Goal: Information Seeking & Learning: Find specific fact

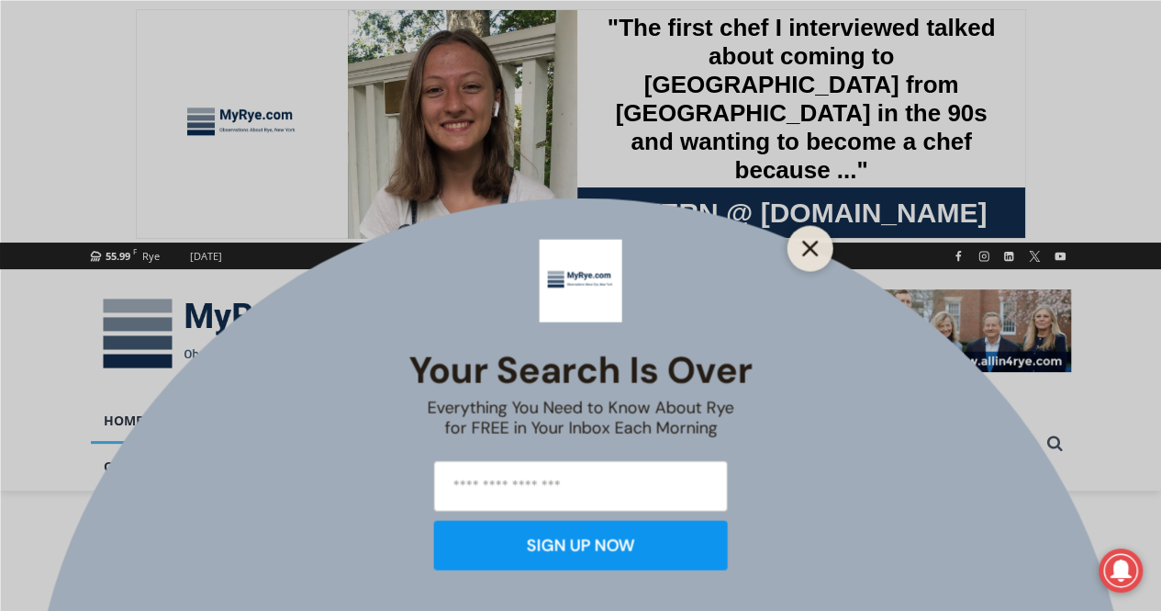
click at [806, 237] on button "Close" at bounding box center [811, 248] width 26 height 26
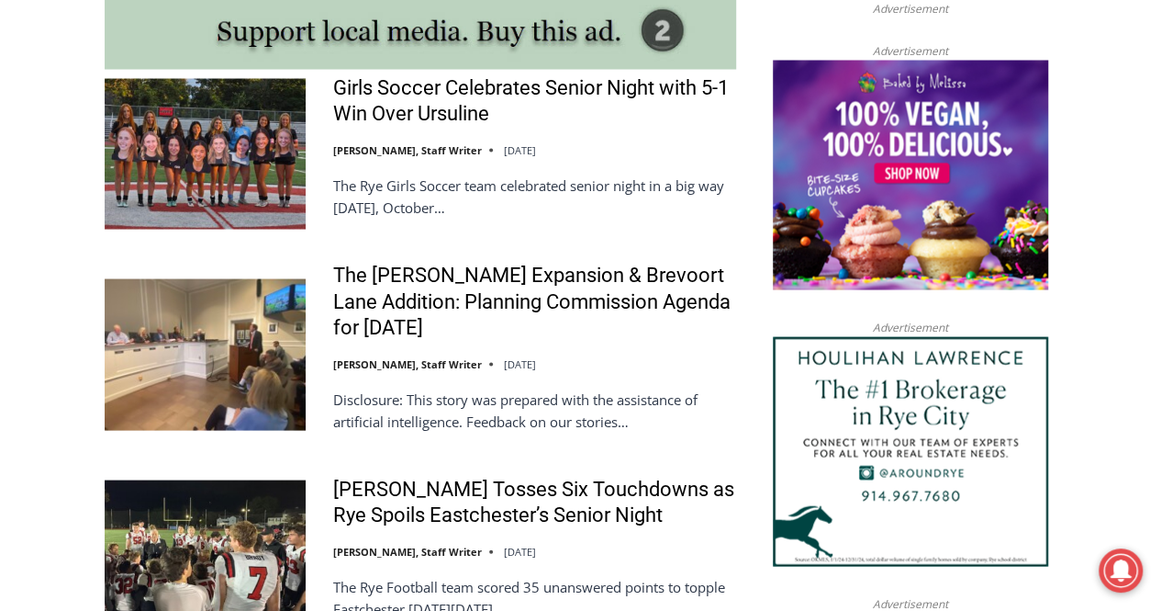
scroll to position [1836, 0]
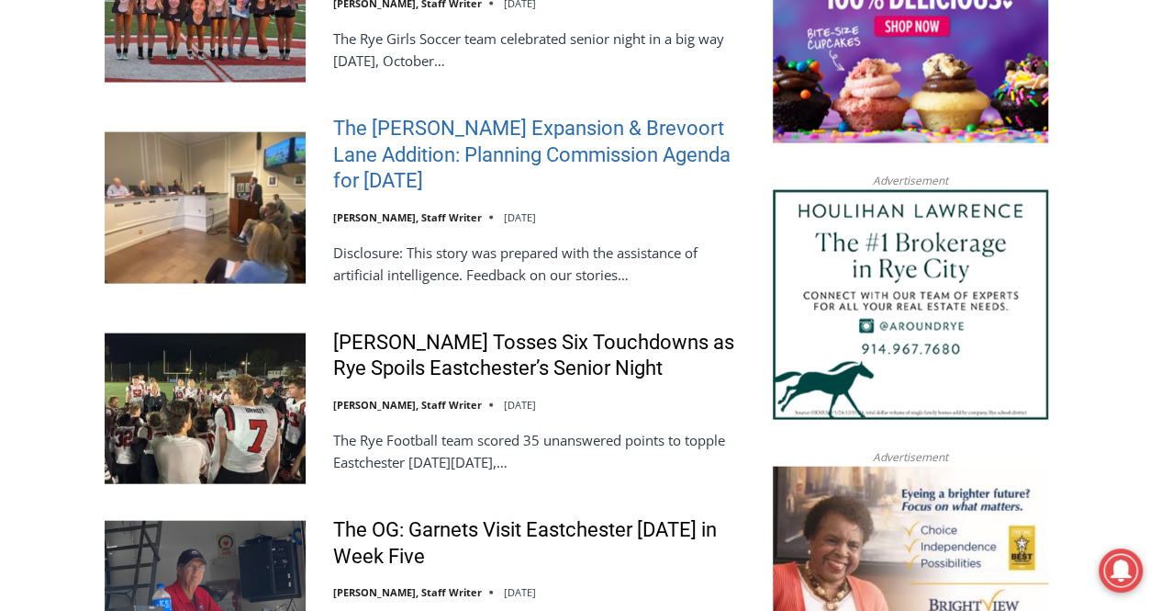
click at [528, 161] on link "The Osborn Expansion & Brevoort Lane Addition: Planning Commission Agenda for T…" at bounding box center [534, 155] width 403 height 79
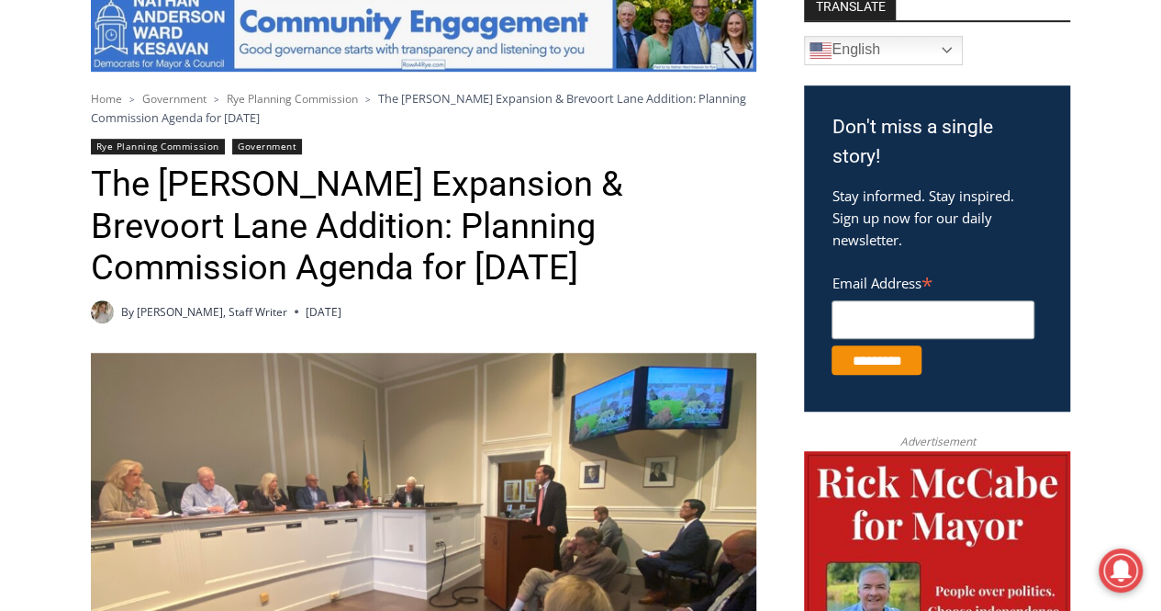
scroll to position [332, 0]
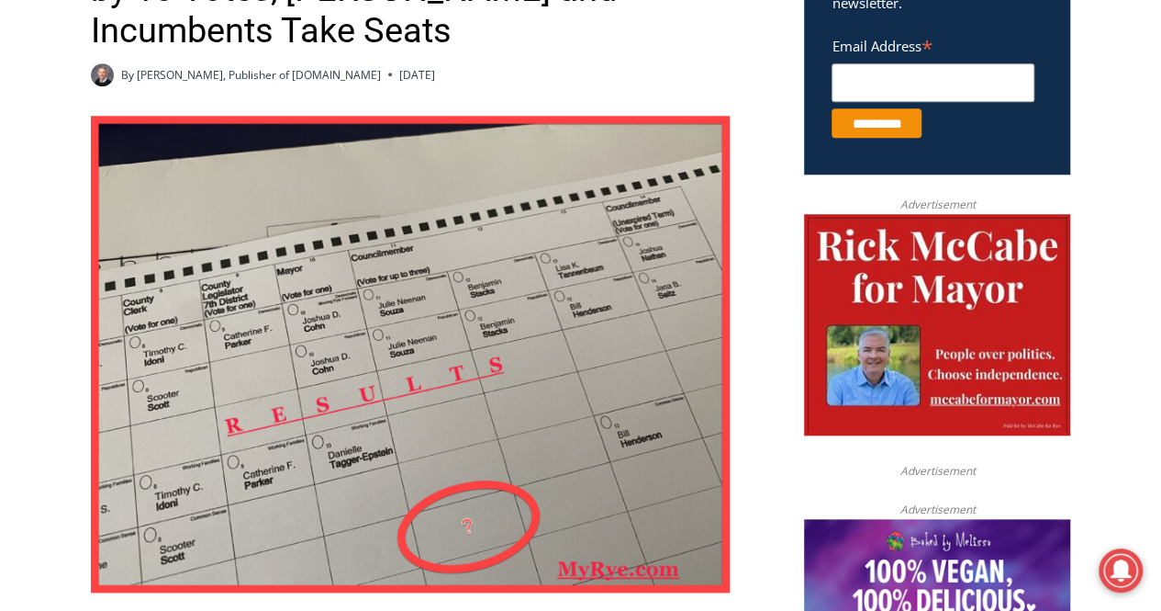
scroll to position [812, 0]
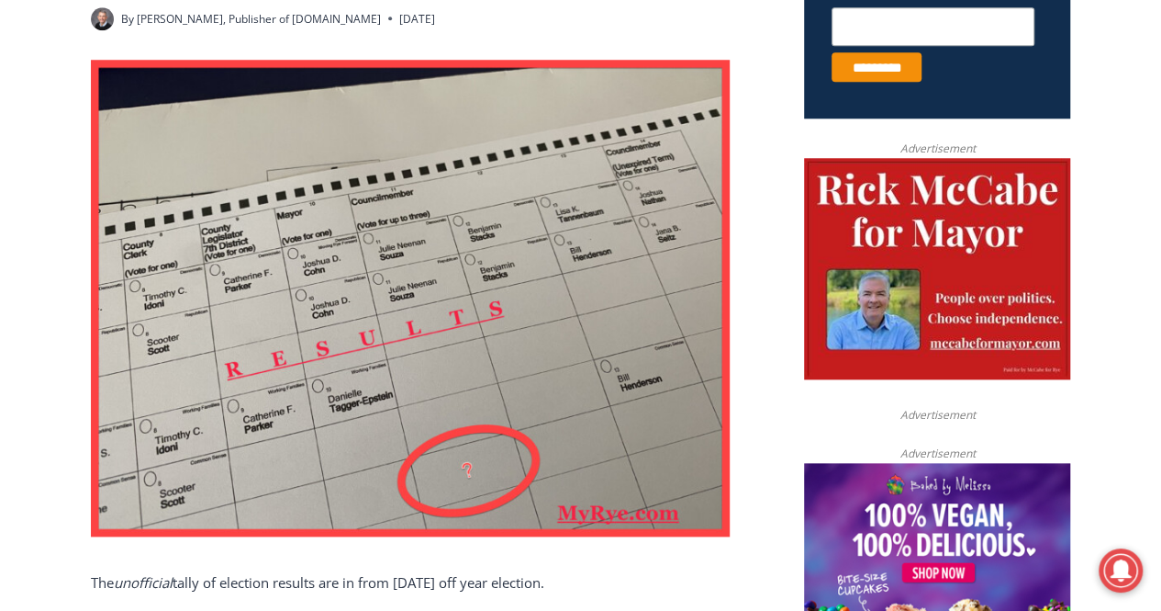
click at [94, 363] on img at bounding box center [410, 298] width 639 height 476
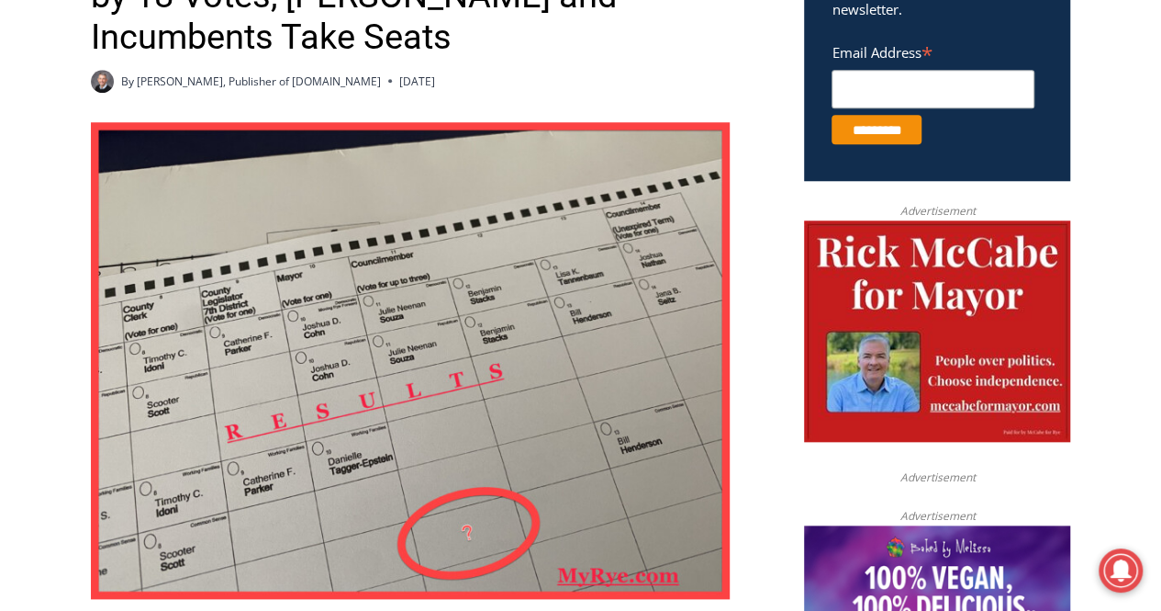
scroll to position [621, 0]
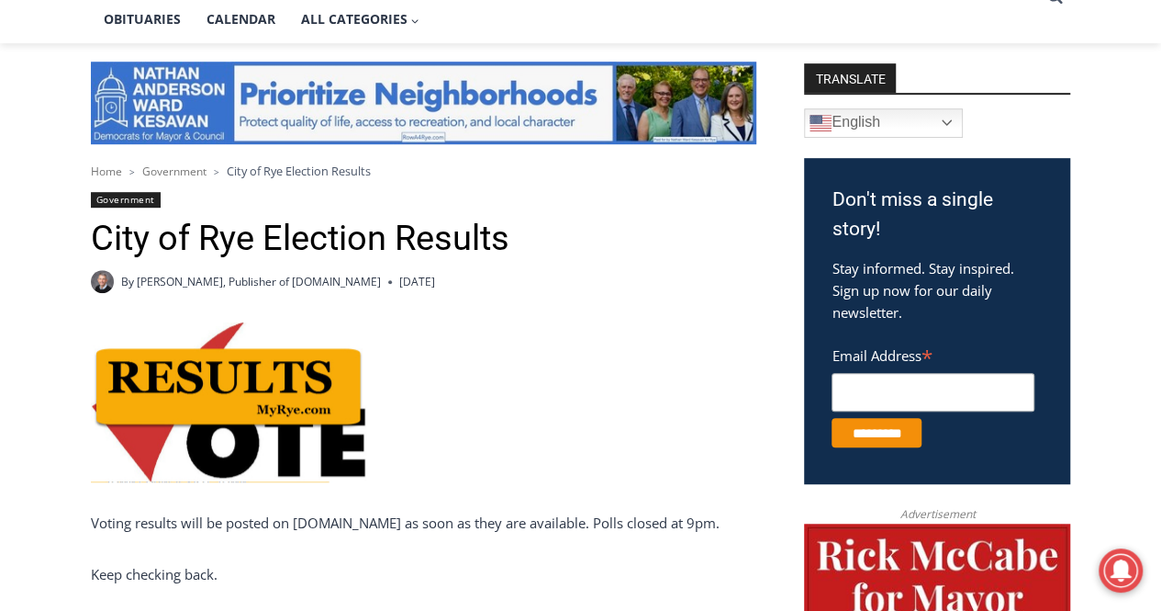
scroll to position [423, 0]
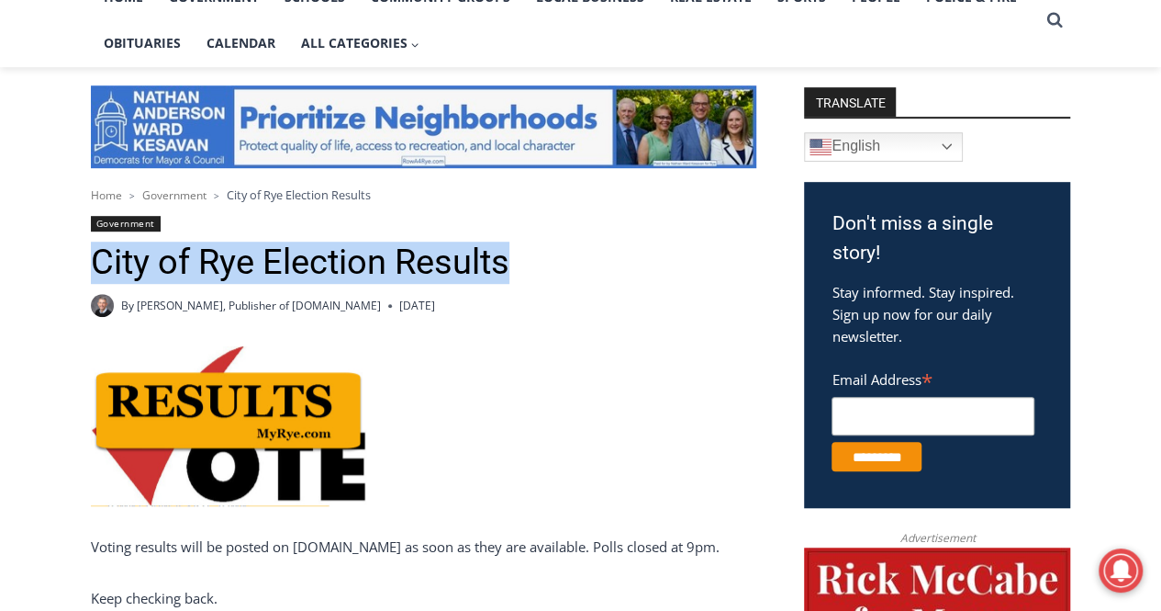
drag, startPoint x: 97, startPoint y: 262, endPoint x: 517, endPoint y: 265, distance: 419.6
click at [517, 265] on h1 "City of Rye Election Results" at bounding box center [424, 262] width 666 height 42
copy h1 "City of Rye Election Results"
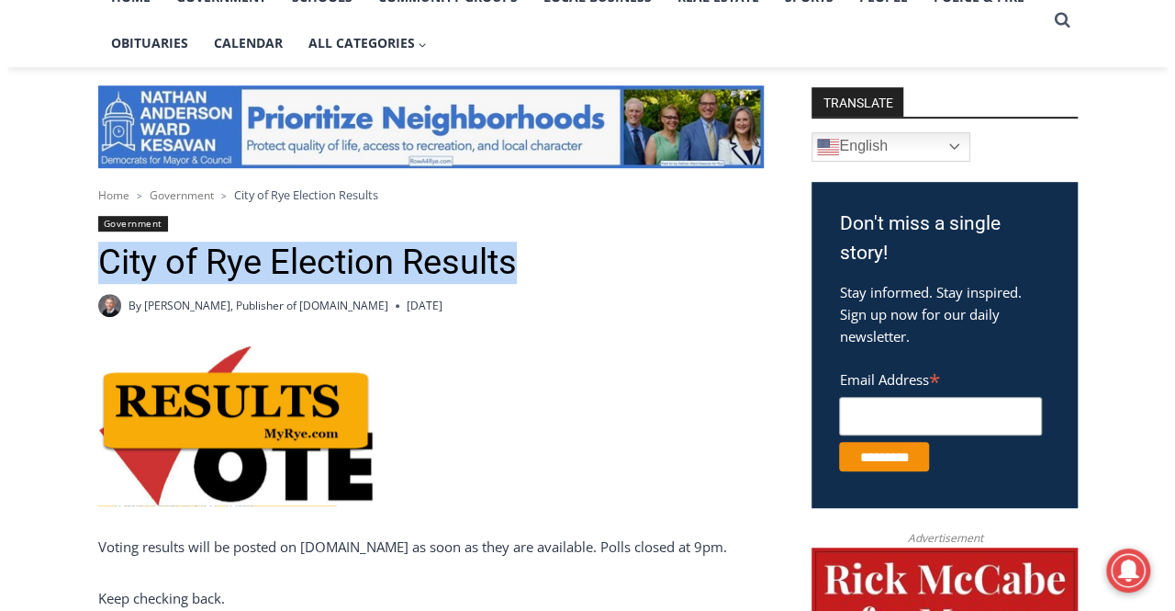
scroll to position [0, 0]
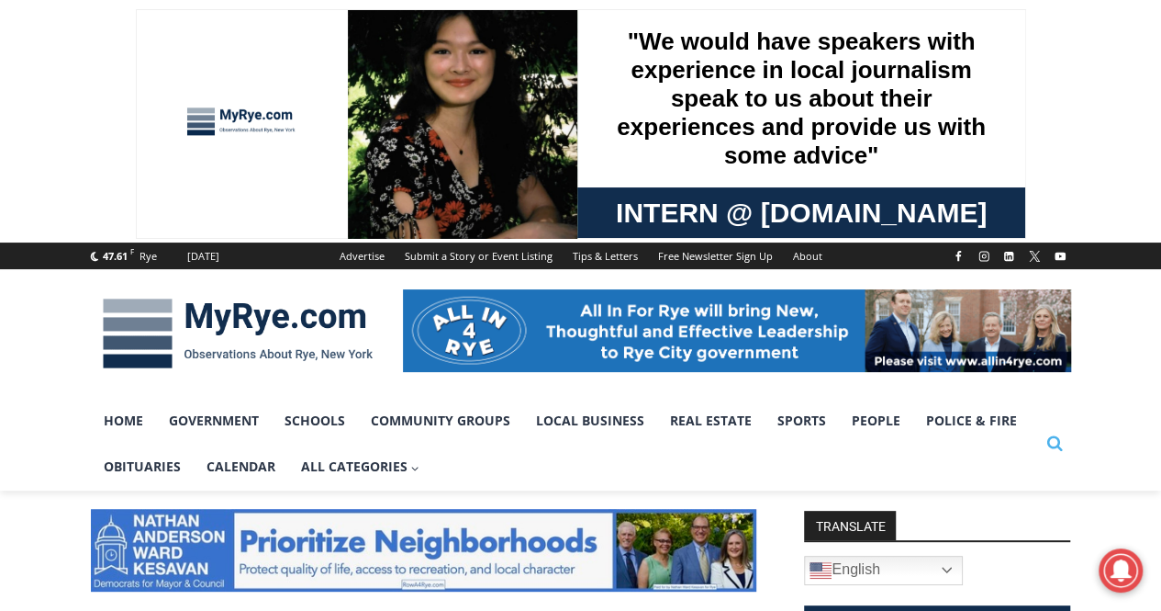
click at [1055, 446] on icon "View Search Form" at bounding box center [1055, 444] width 16 height 16
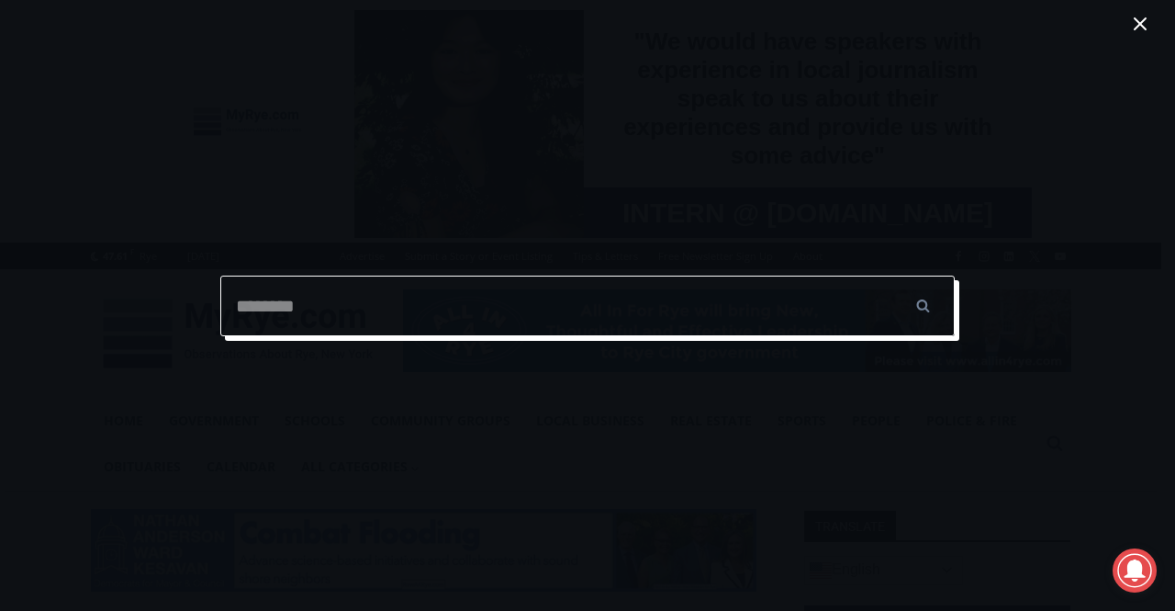
paste input "**********"
type input "**********"
click at [891, 275] on input "******" at bounding box center [923, 305] width 64 height 61
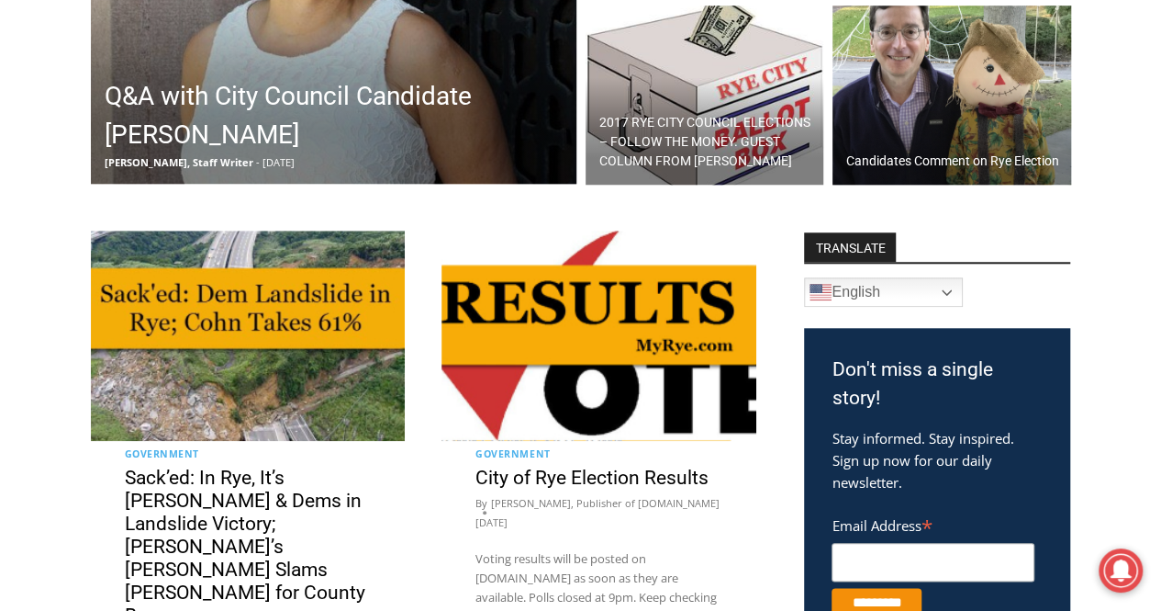
scroll to position [826, 0]
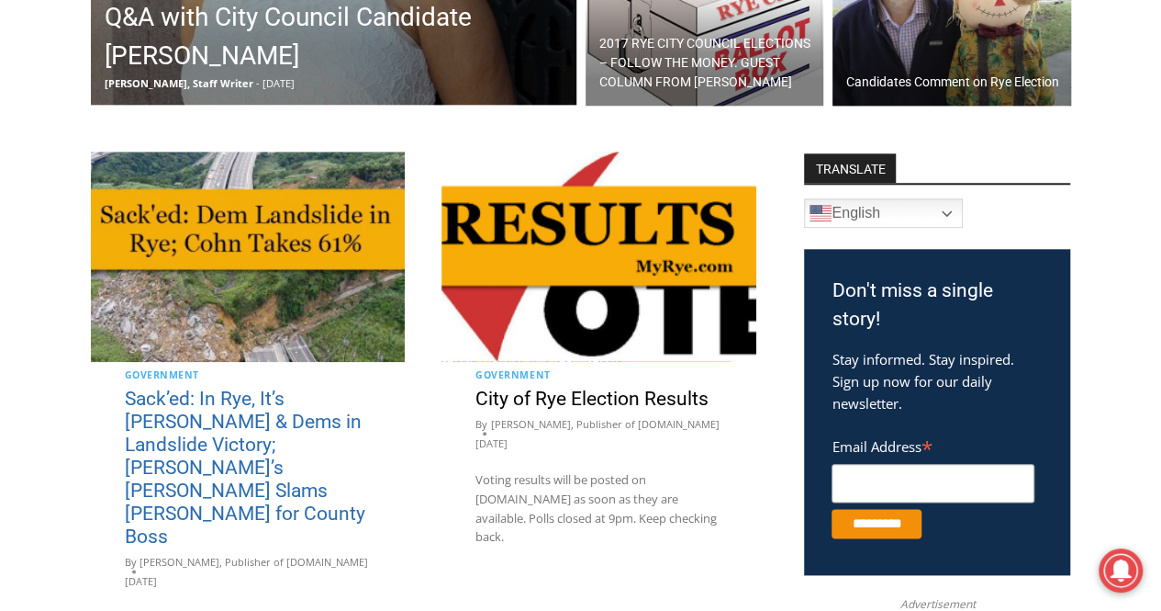
click at [259, 434] on link "Sack’ed: In Rye, It’s [PERSON_NAME] & Dems in Landslide Victory; [PERSON_NAME]’…" at bounding box center [245, 467] width 241 height 160
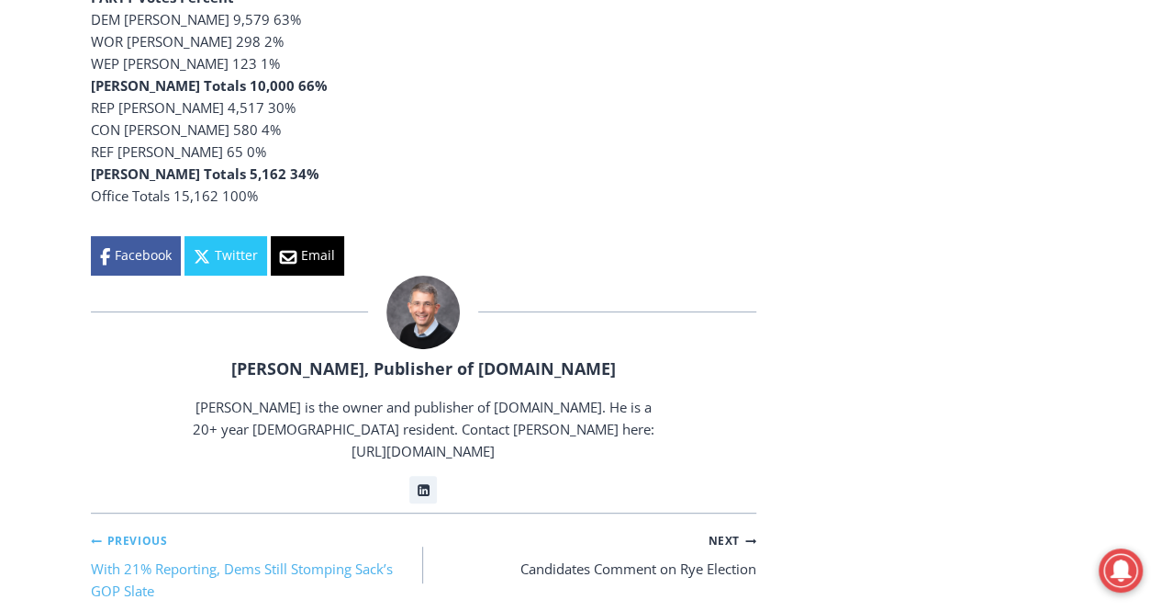
scroll to position [3695, 0]
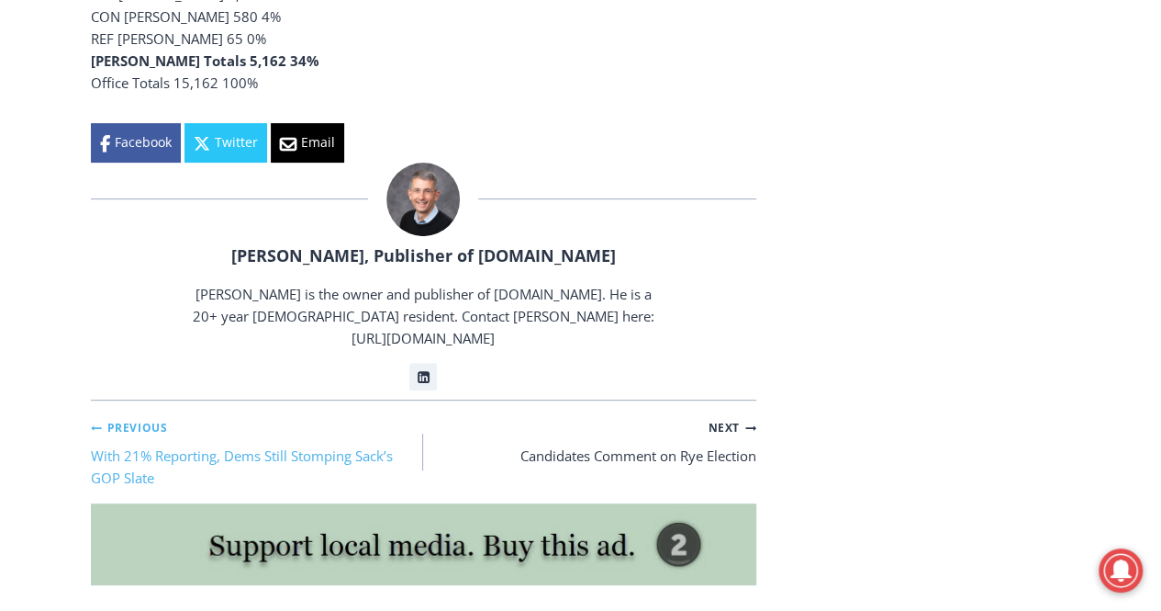
click at [281, 415] on link "Previous Previous With 21% Reporting, Dems Still Stomping Sack’s GOP Slate" at bounding box center [257, 451] width 333 height 73
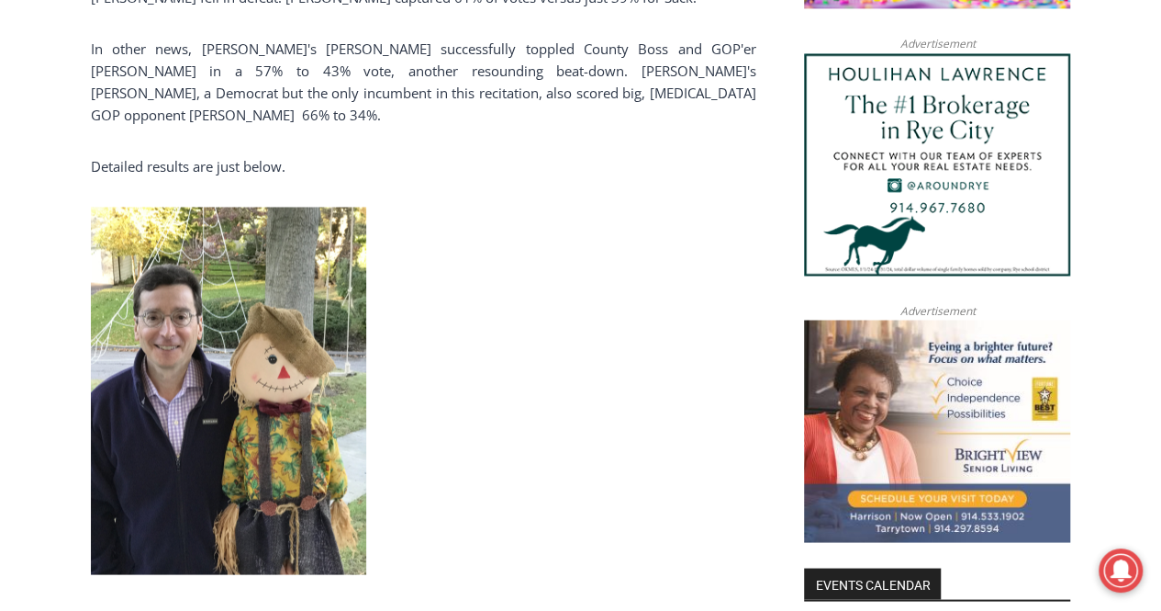
scroll to position [1122, 0]
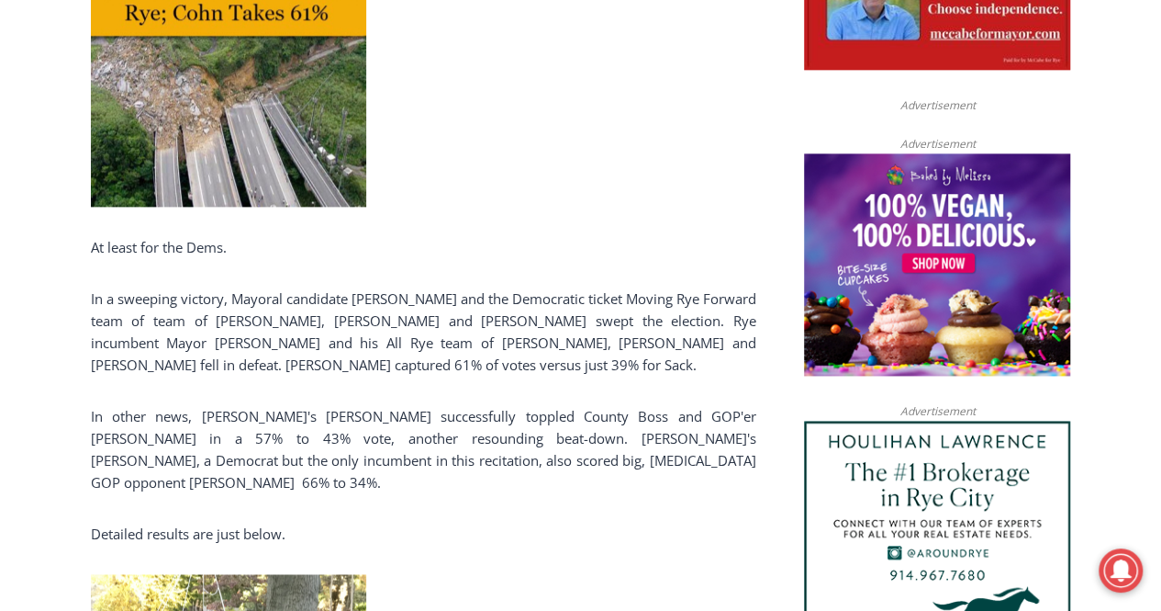
click at [562, 320] on p "In a sweeping victory, Mayoral candidate [PERSON_NAME] and the Democratic ticke…" at bounding box center [424, 331] width 666 height 88
